Goal: Task Accomplishment & Management: Complete application form

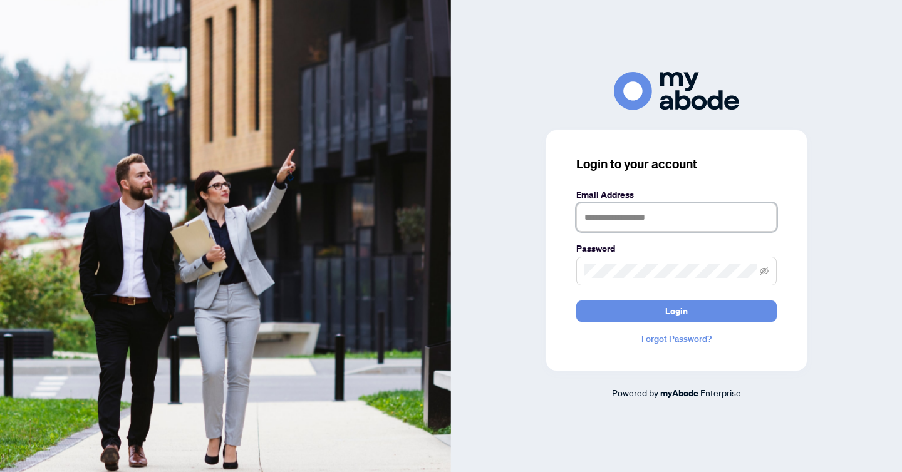
click at [619, 223] on input "text" at bounding box center [676, 217] width 200 height 29
type input "**********"
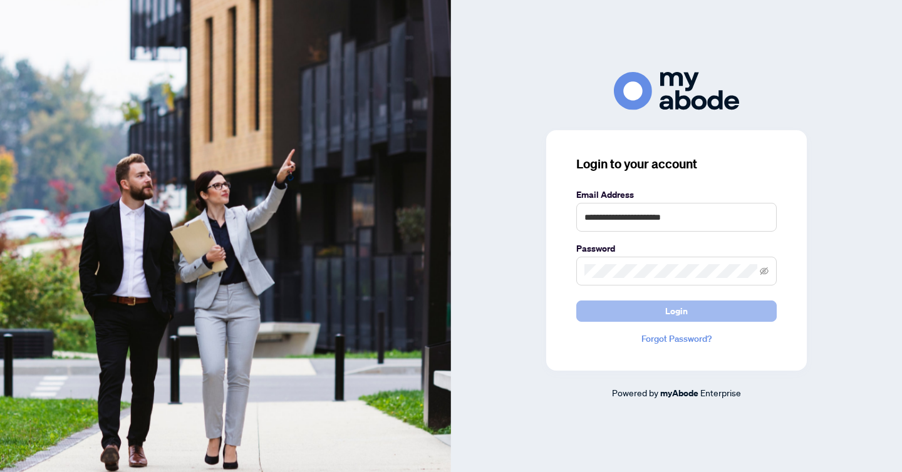
click at [642, 307] on button "Login" at bounding box center [676, 311] width 200 height 21
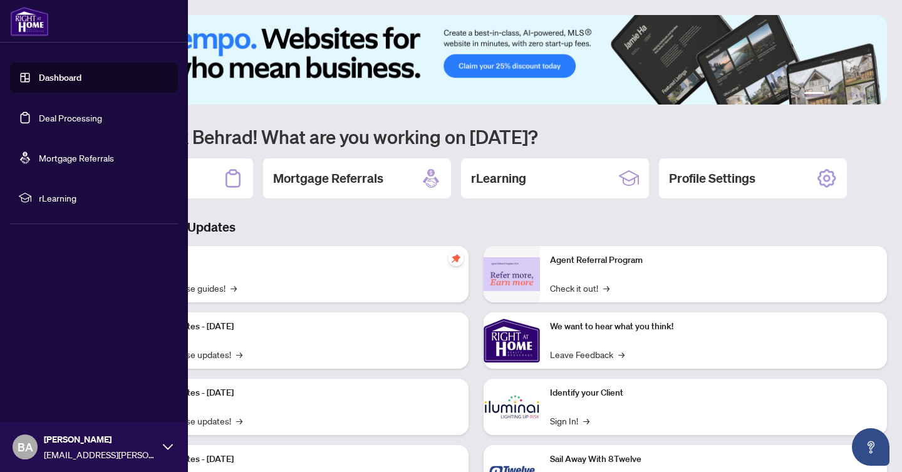
click at [47, 119] on link "Deal Processing" at bounding box center [70, 117] width 63 height 11
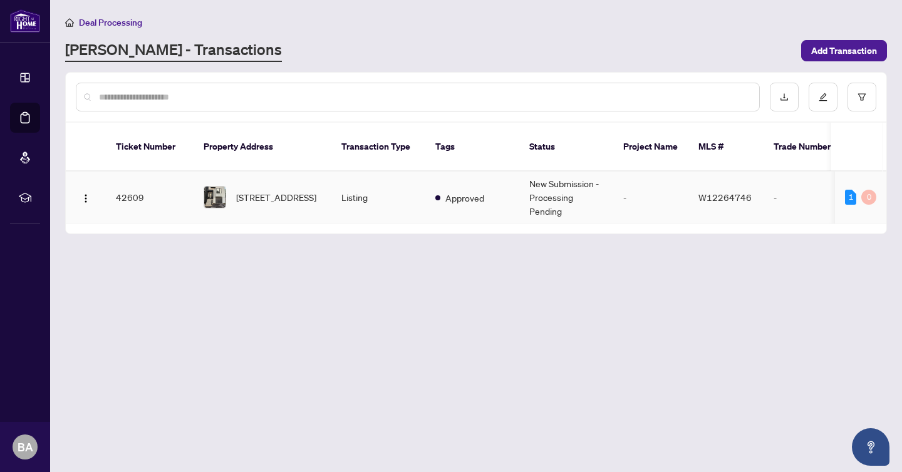
click at [676, 184] on td "-" at bounding box center [650, 198] width 75 height 52
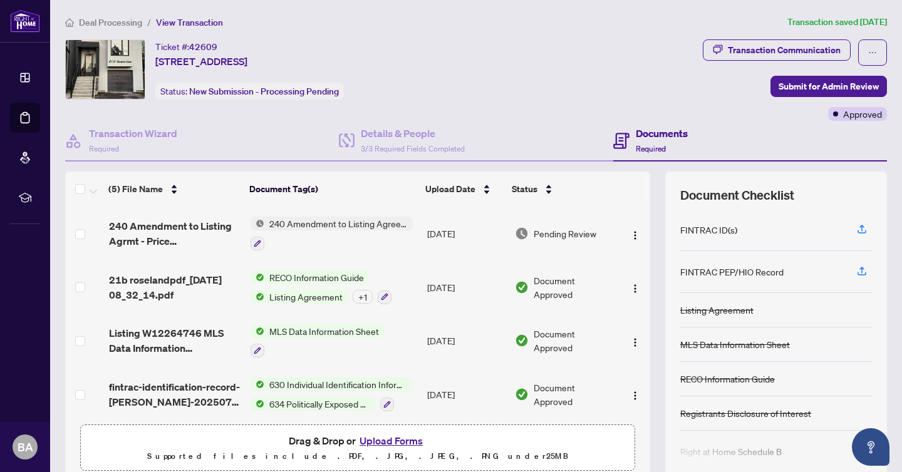
scroll to position [58, 0]
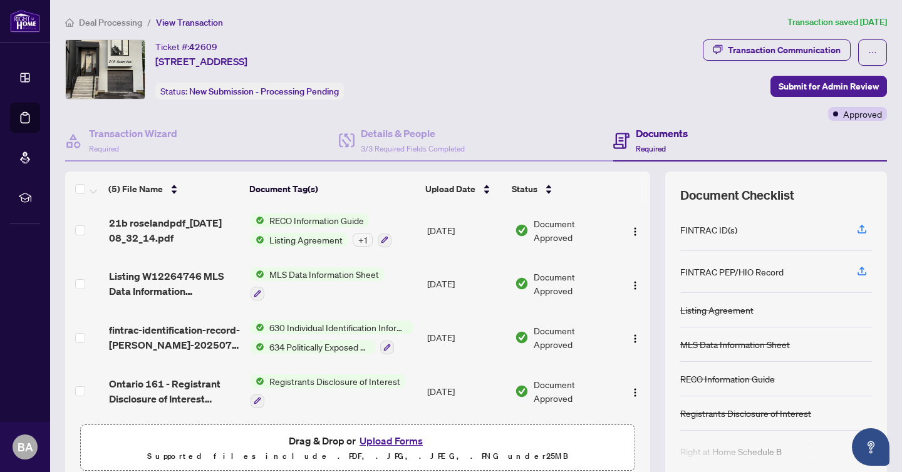
click at [403, 443] on button "Upload Forms" at bounding box center [391, 441] width 71 height 16
click at [391, 442] on button "Upload Forms" at bounding box center [391, 441] width 71 height 16
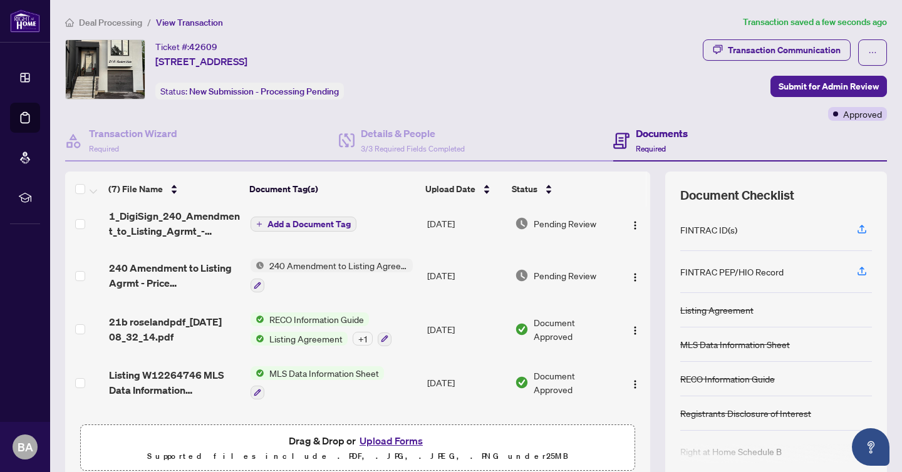
click at [320, 222] on span "Add a Document Tag" at bounding box center [308, 224] width 83 height 9
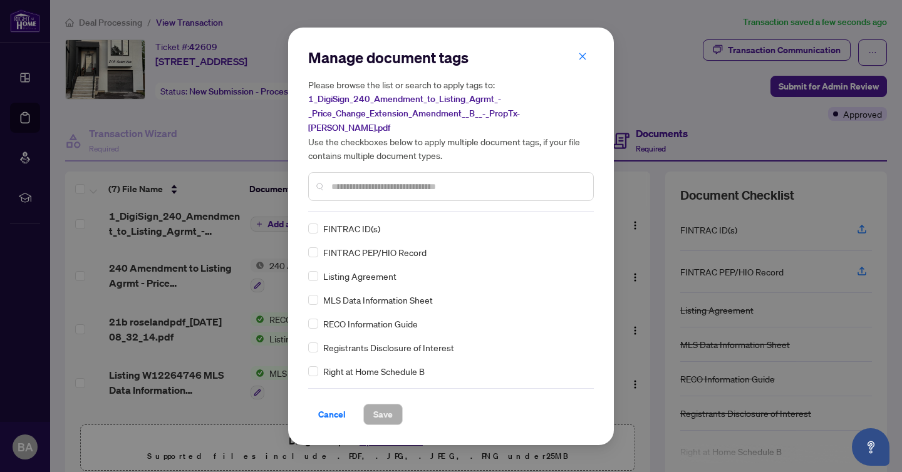
click at [381, 185] on div at bounding box center [451, 186] width 286 height 29
click at [381, 180] on input "text" at bounding box center [457, 187] width 252 height 14
type input "***"
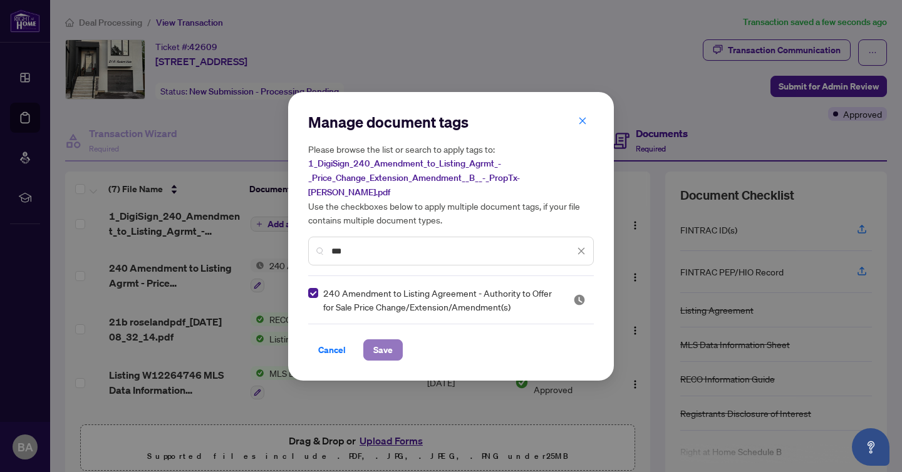
click at [381, 340] on span "Save" at bounding box center [382, 350] width 19 height 20
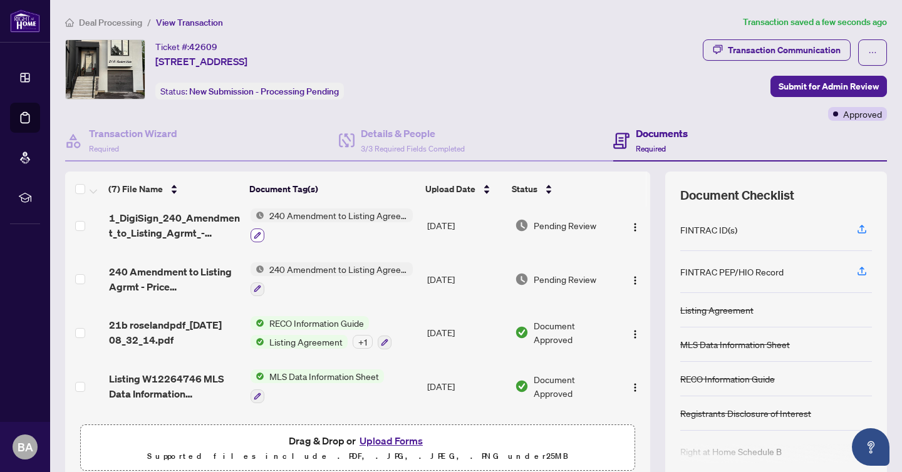
click at [255, 234] on icon "button" at bounding box center [258, 236] width 8 height 8
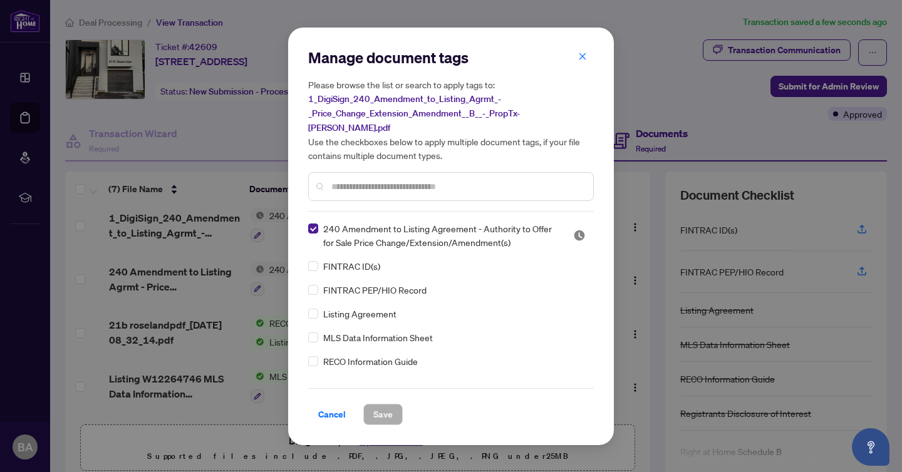
click at [371, 185] on input "text" at bounding box center [457, 187] width 252 height 14
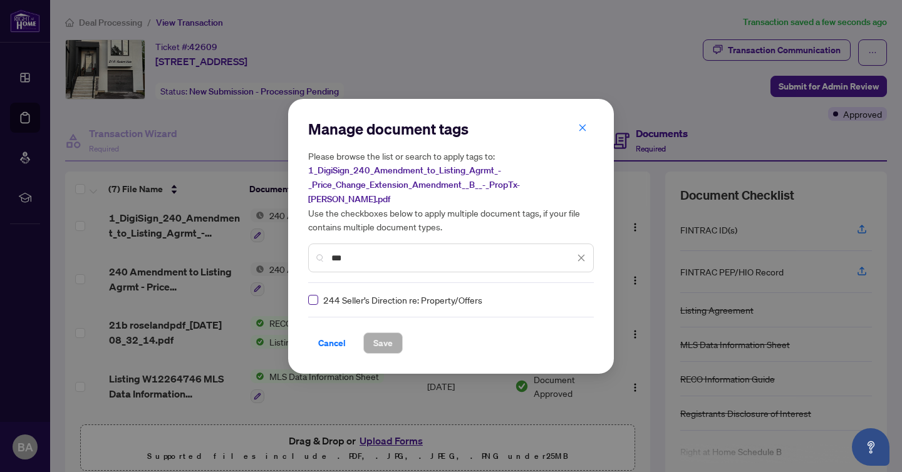
type input "***"
click at [381, 337] on span "Save" at bounding box center [382, 343] width 19 height 20
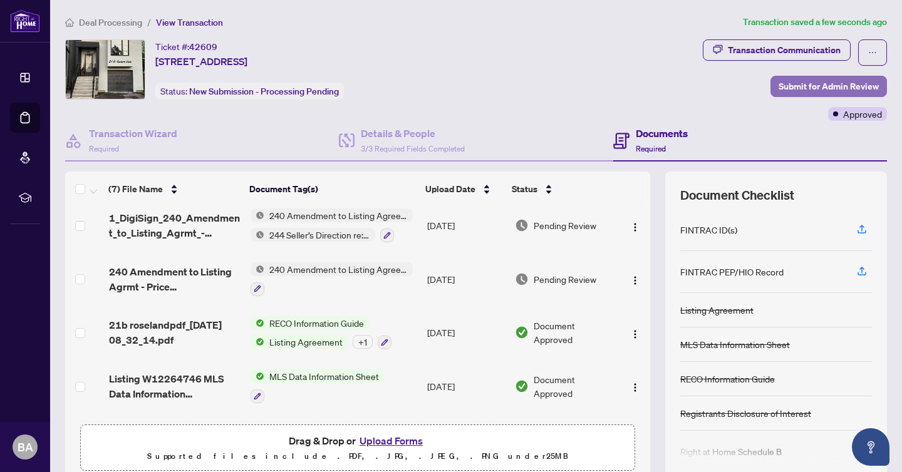
click at [801, 87] on span "Submit for Admin Review" at bounding box center [828, 86] width 100 height 20
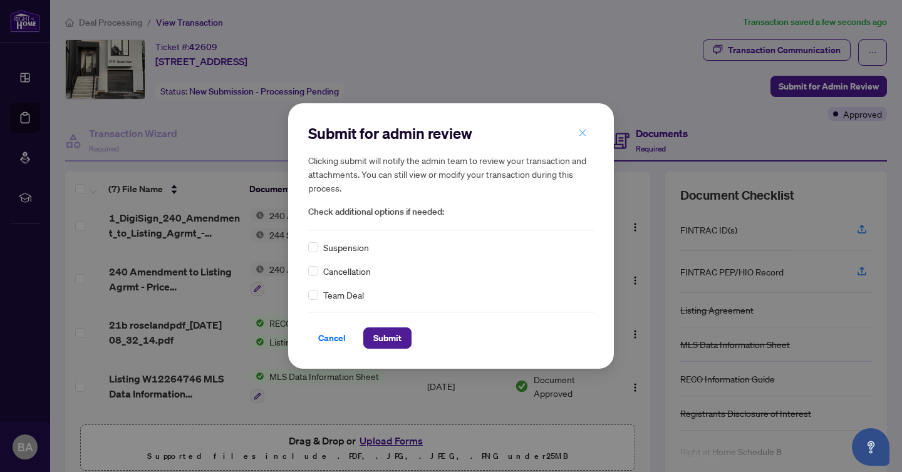
click at [582, 135] on icon "close" at bounding box center [582, 132] width 9 height 9
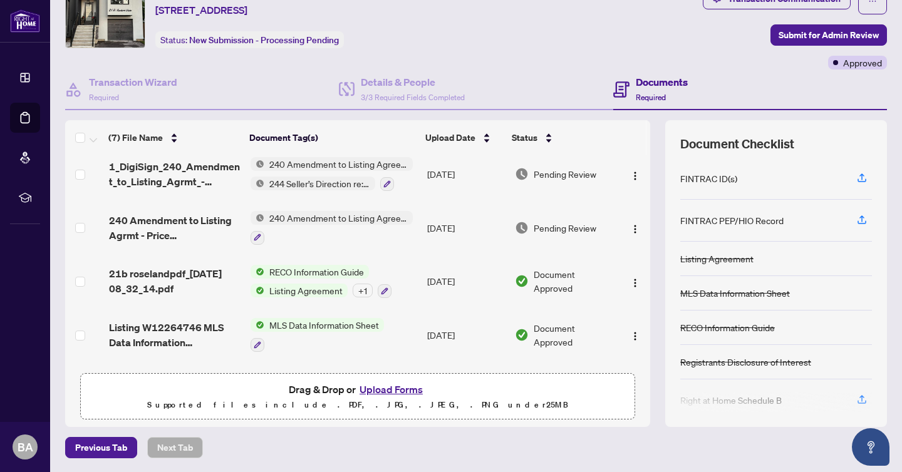
scroll to position [0, 0]
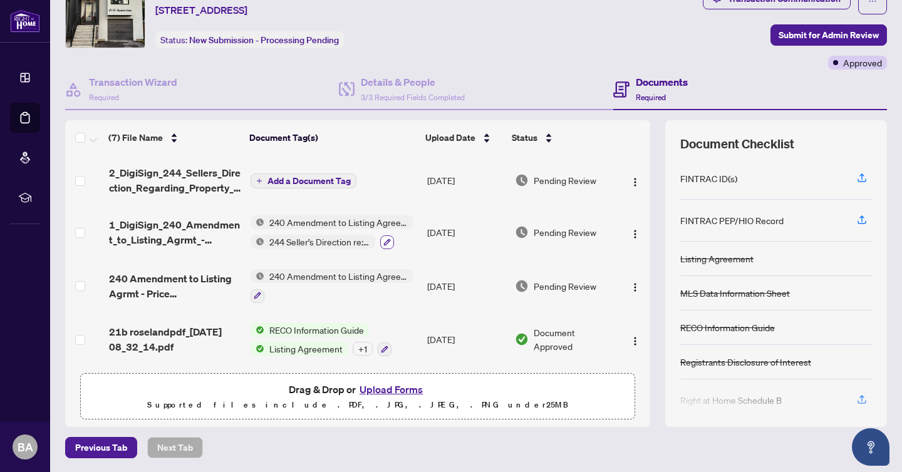
click at [385, 239] on icon "button" at bounding box center [386, 242] width 7 height 7
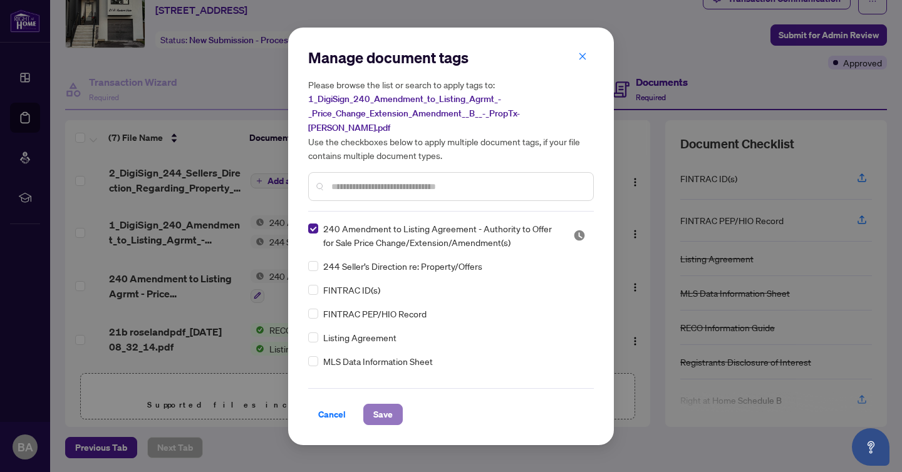
click at [384, 407] on span "Save" at bounding box center [382, 414] width 19 height 20
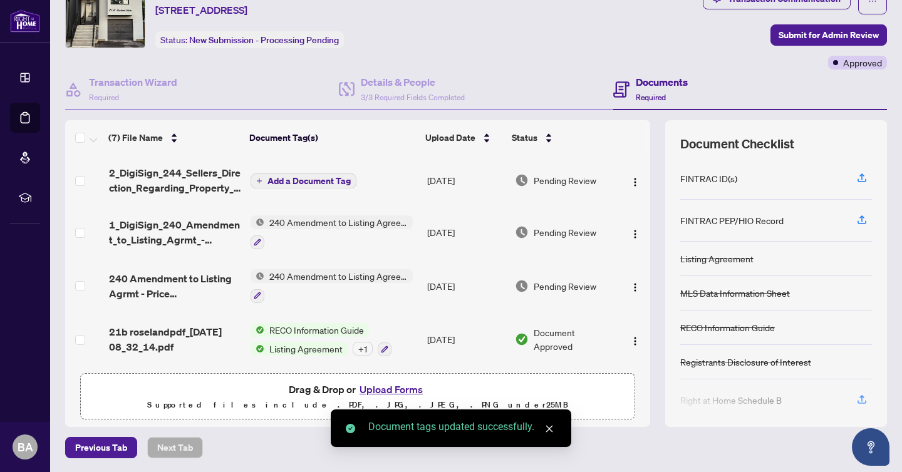
click at [310, 177] on span "Add a Document Tag" at bounding box center [308, 181] width 83 height 9
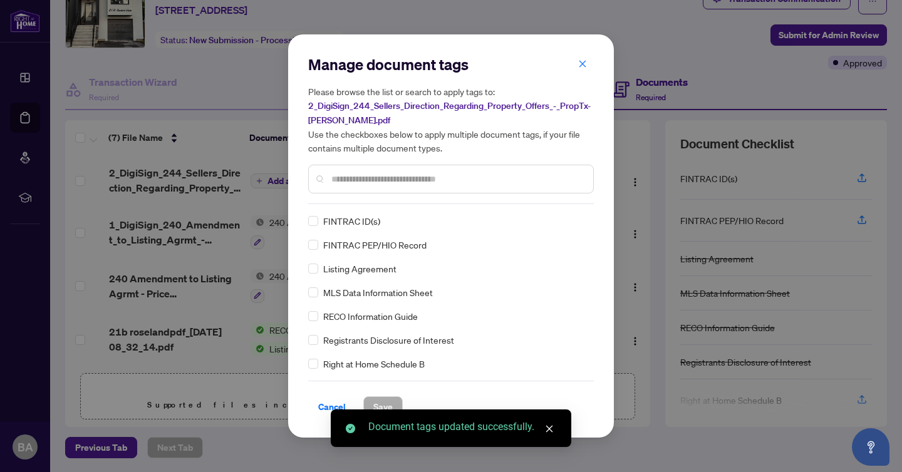
click at [348, 179] on input "text" at bounding box center [457, 179] width 252 height 14
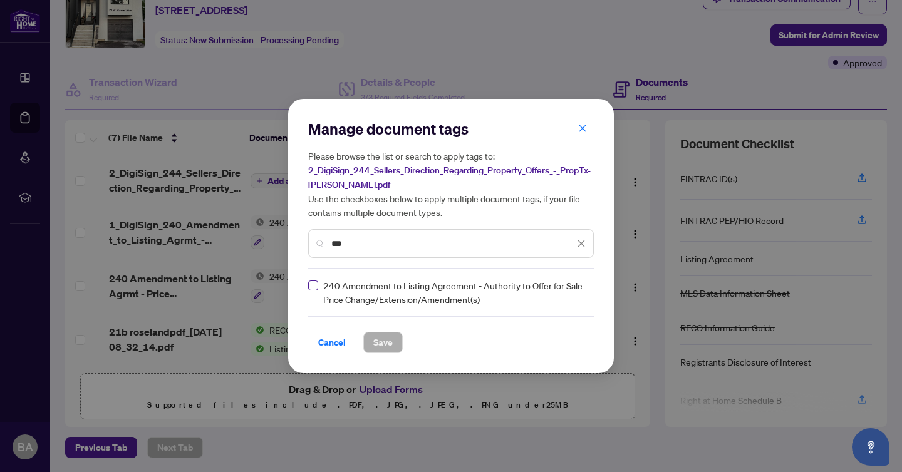
type input "***"
click at [381, 346] on span "Save" at bounding box center [382, 342] width 19 height 20
